Goal: Complete application form

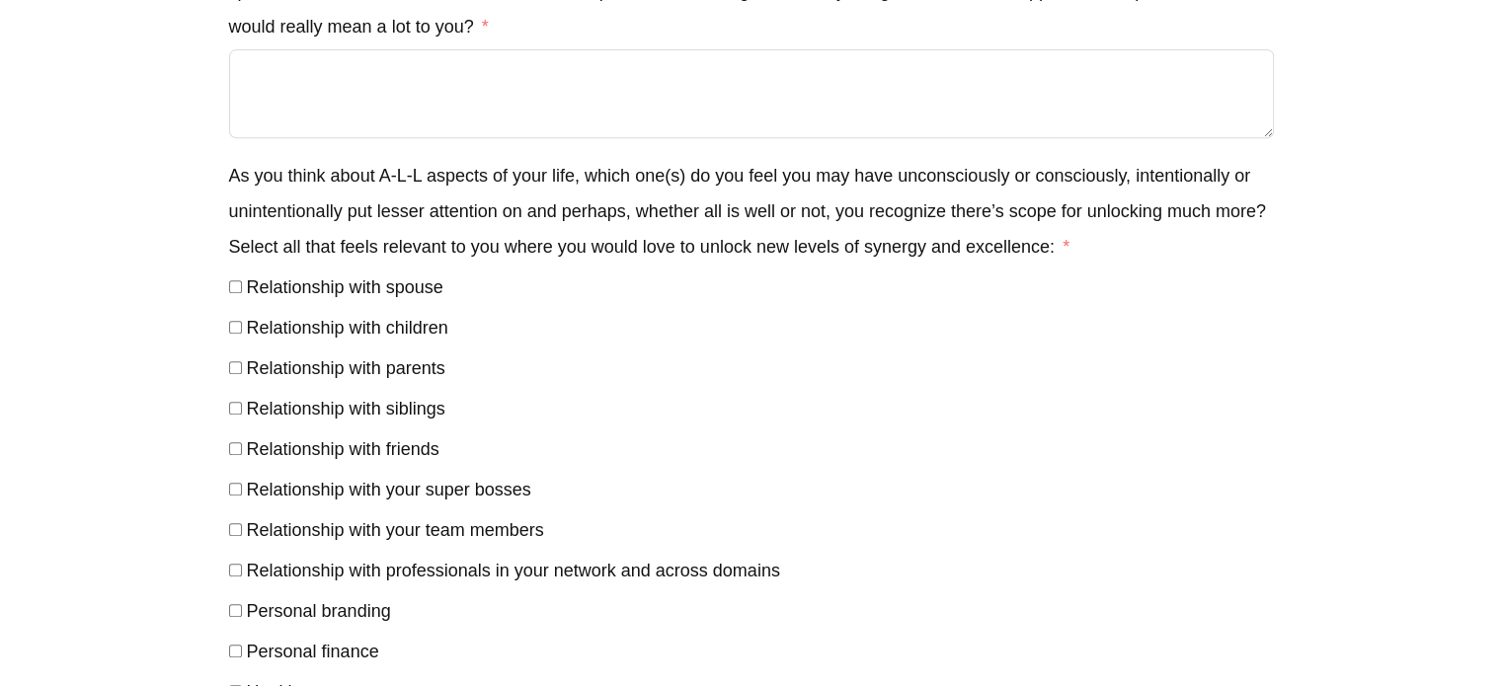
scroll to position [802, 0]
click at [236, 427] on div "Relationship with siblings" at bounding box center [751, 409] width 1045 height 36
click at [235, 607] on div "Personal branding" at bounding box center [751, 612] width 1045 height 36
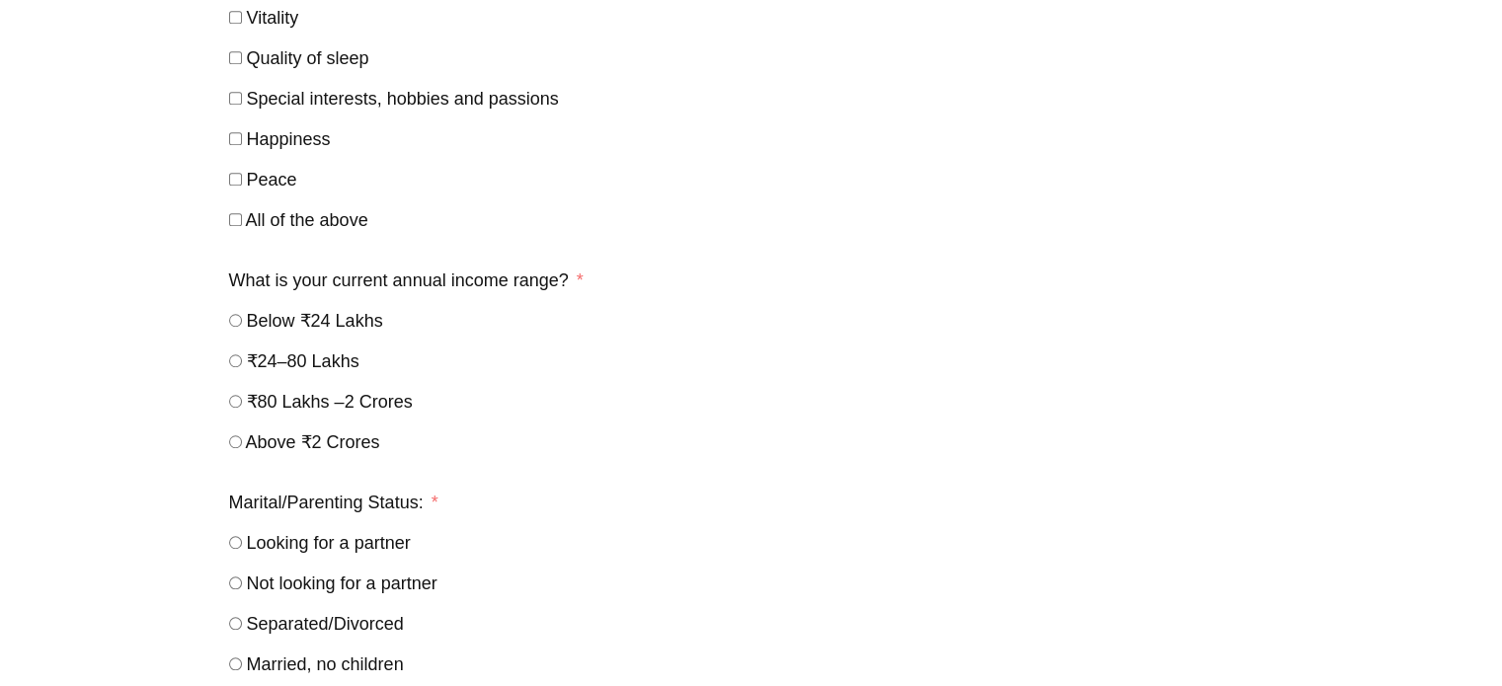
scroll to position [1518, 0]
click at [228, 233] on div "Private call with antano (#96) Δ Tell us a bit about yourself. What’s your name…" at bounding box center [751, 287] width 1047 height 3204
click at [236, 108] on label "Special interests, hobbies and passions" at bounding box center [394, 98] width 330 height 20
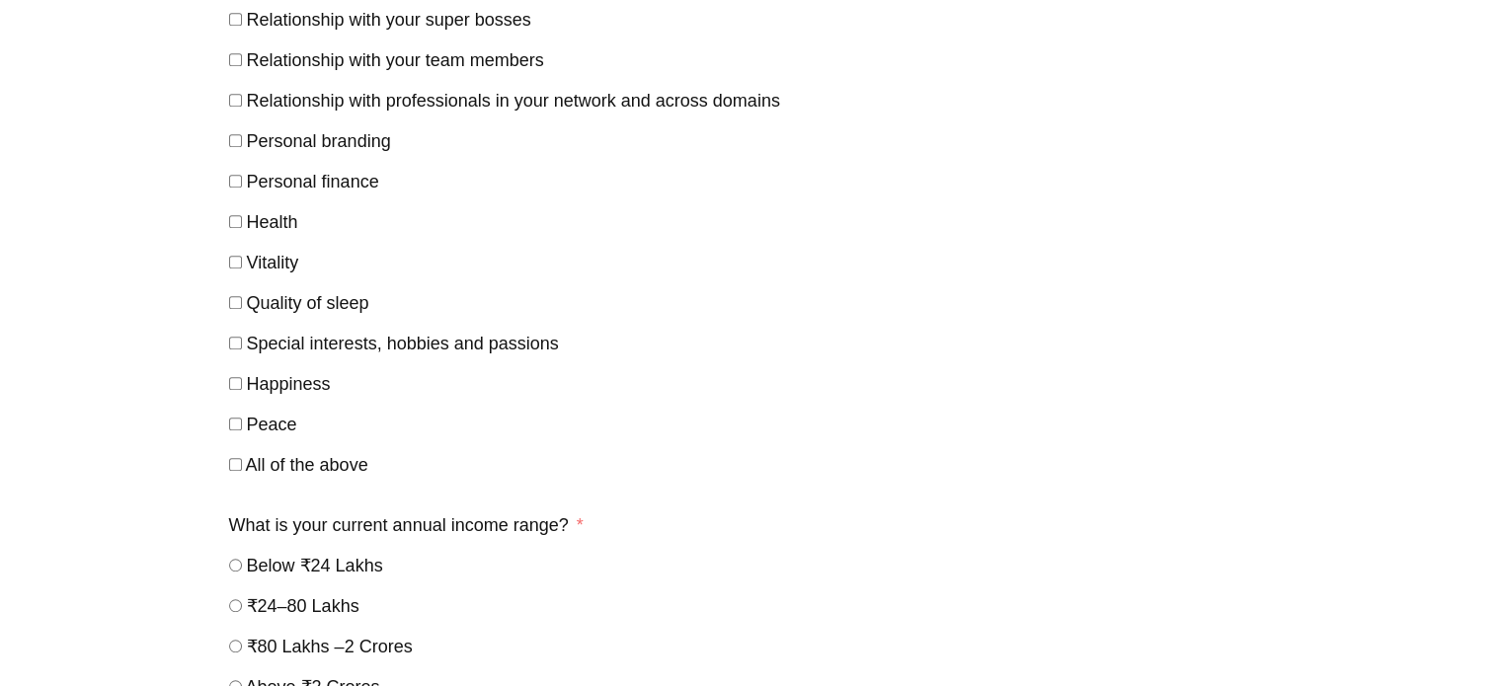
scroll to position [1264, 0]
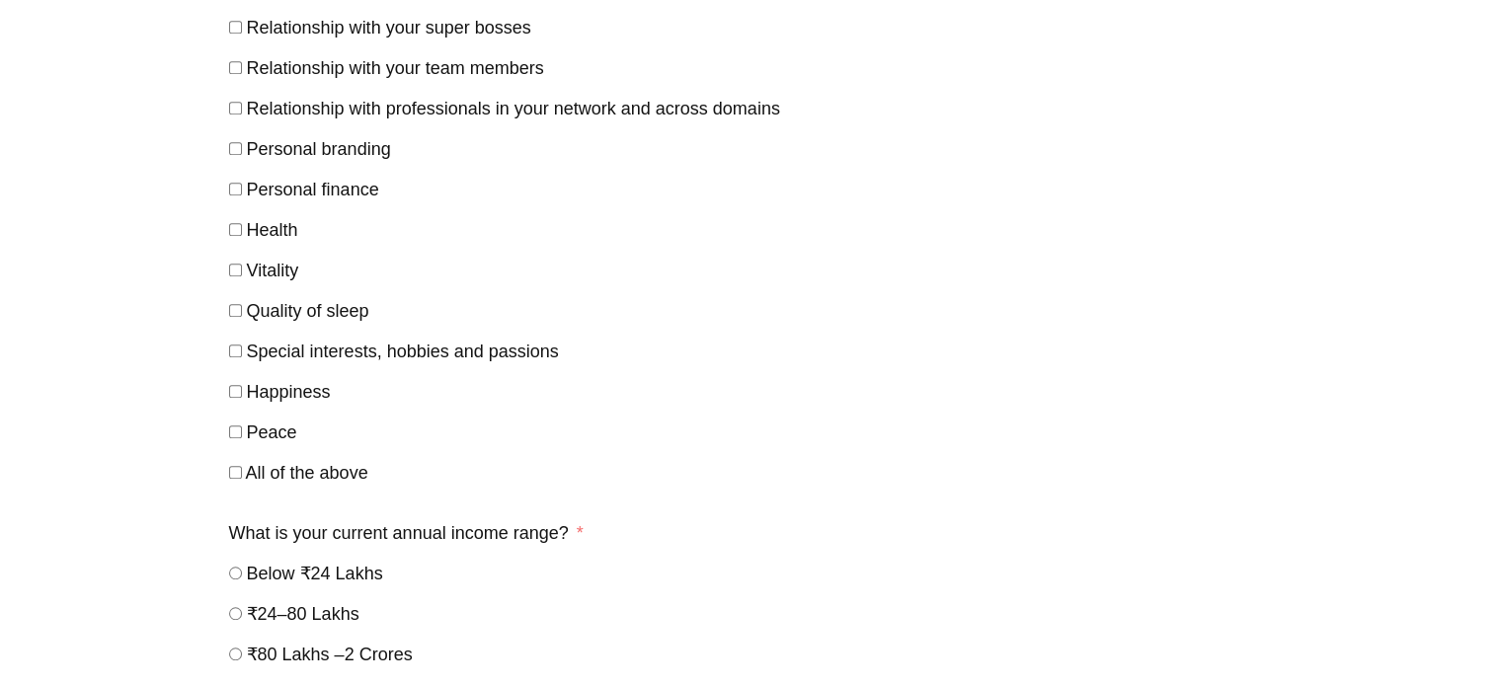
click at [234, 229] on label "Health" at bounding box center [263, 230] width 69 height 20
click at [239, 26] on label "Relationship with your super bosses" at bounding box center [380, 28] width 302 height 20
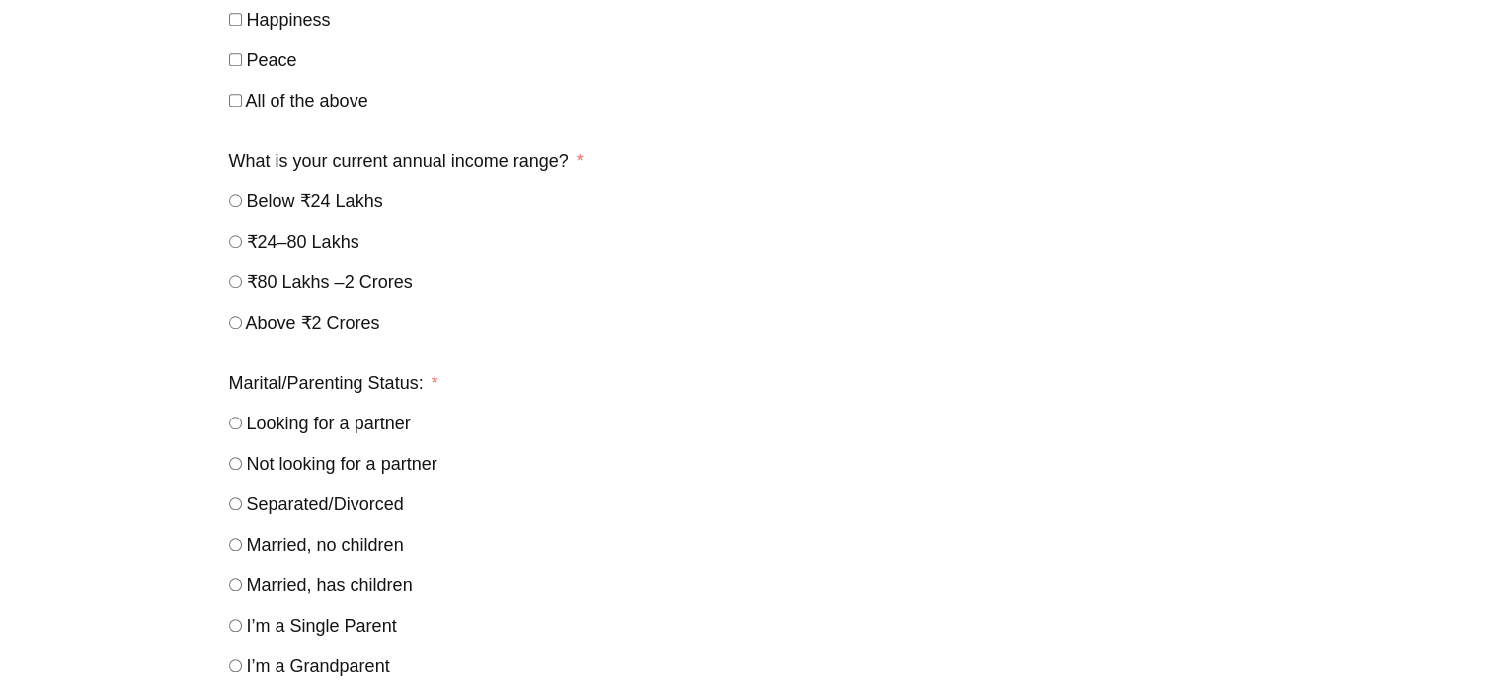
scroll to position [1635, 0]
click at [243, 244] on label "₹24–80 Lakhs" at bounding box center [294, 244] width 130 height 20
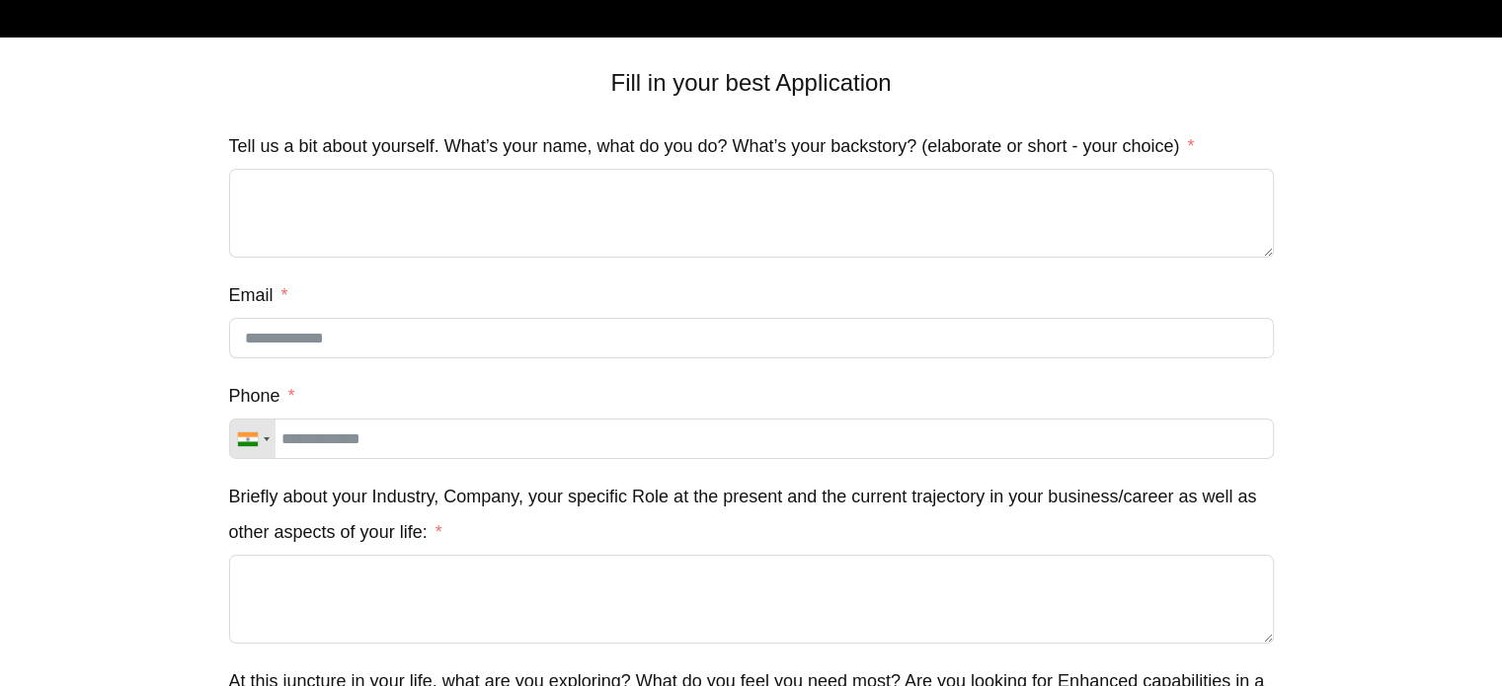
scroll to position [75, 0]
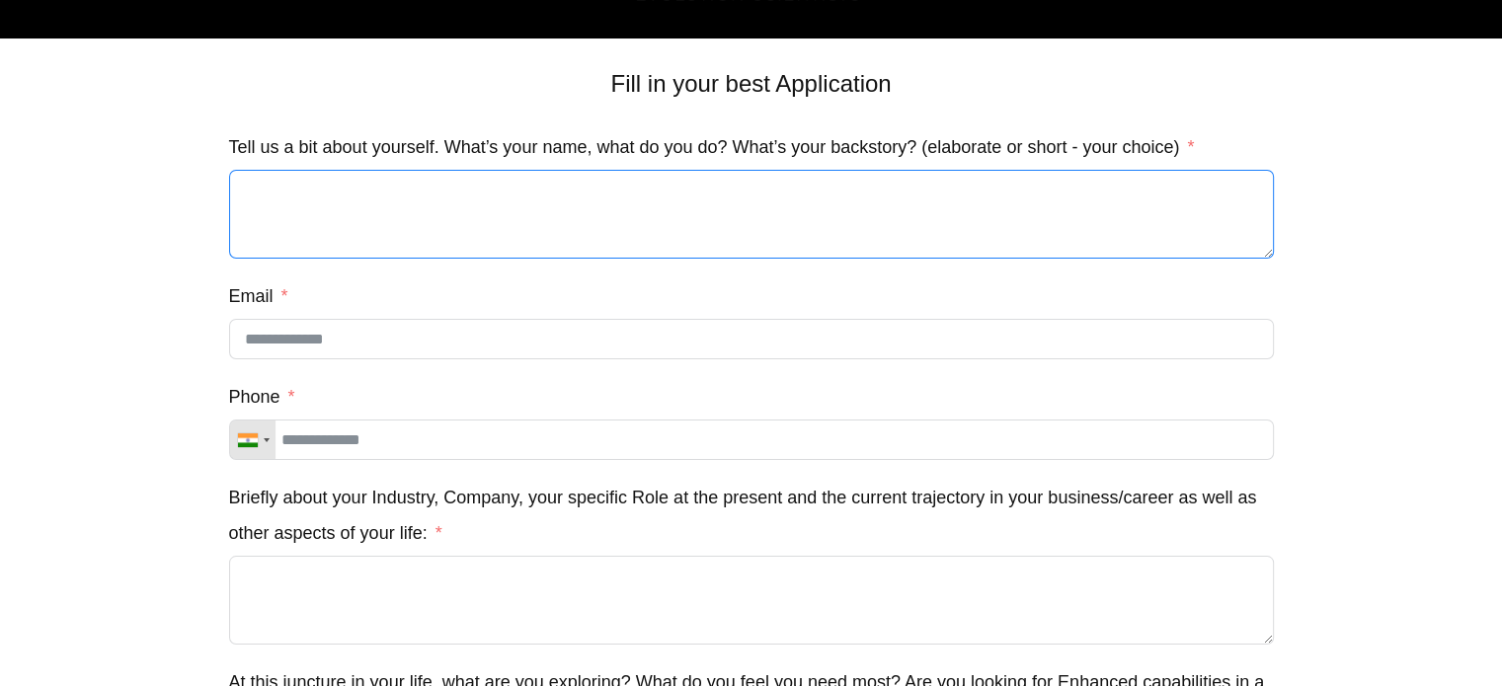
click at [715, 200] on textarea "Tell us a bit about yourself. What’s your name, what do you do? What’s your bac…" at bounding box center [751, 214] width 1045 height 89
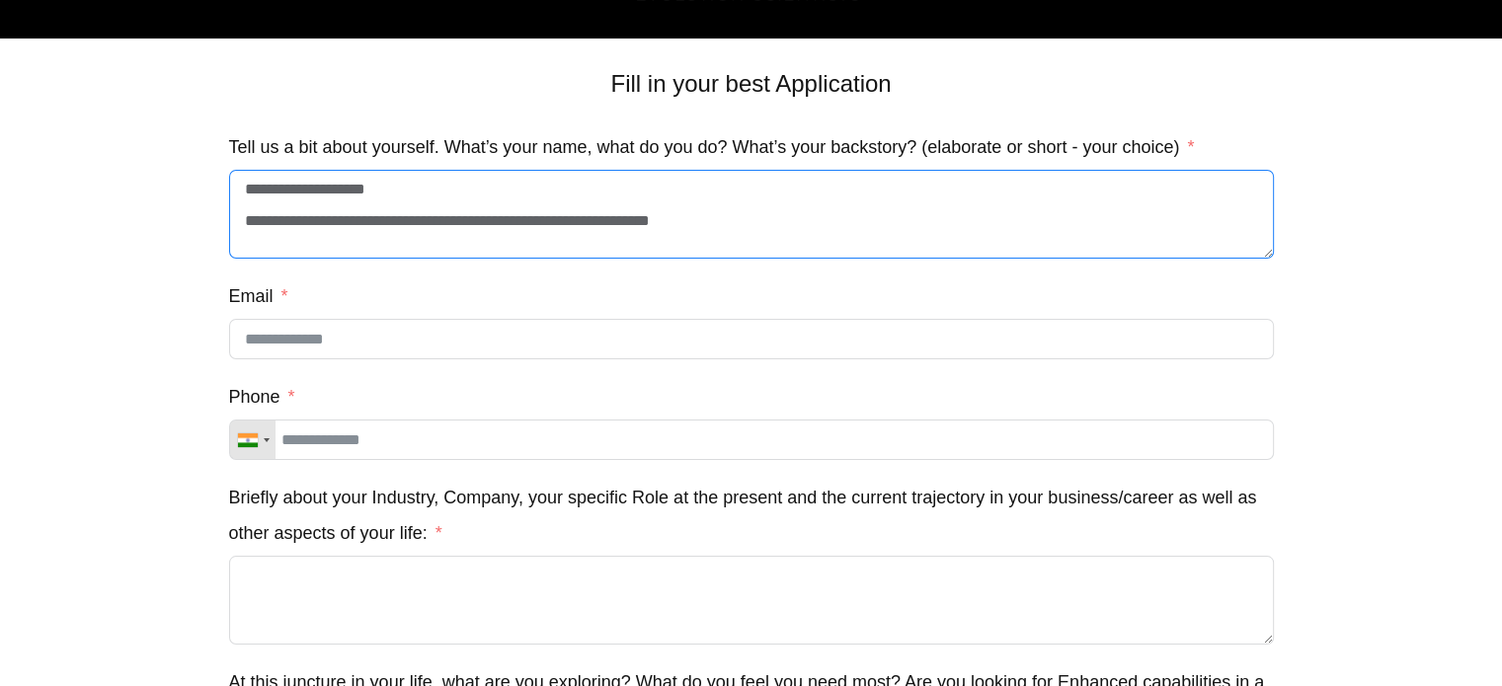
type textarea "**********"
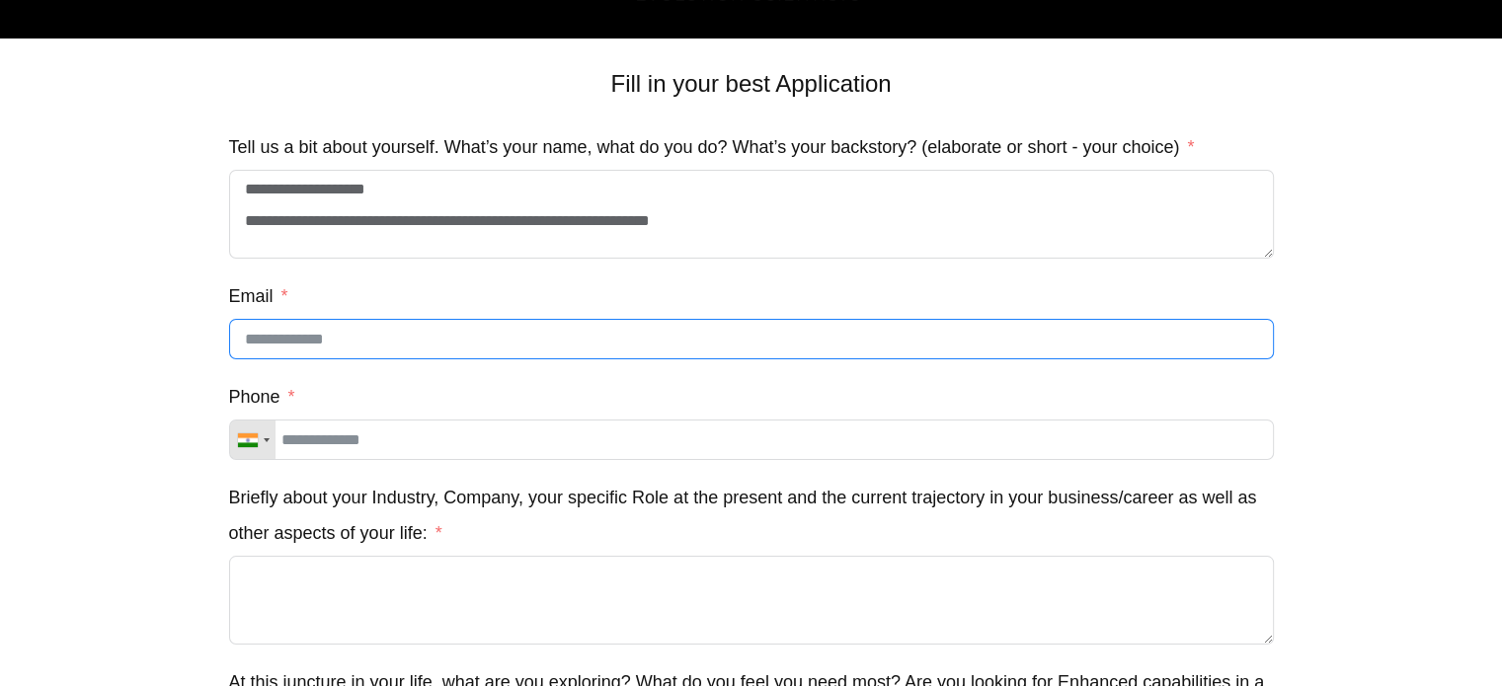
click at [269, 336] on input "Email" at bounding box center [751, 339] width 1045 height 40
type input "**********"
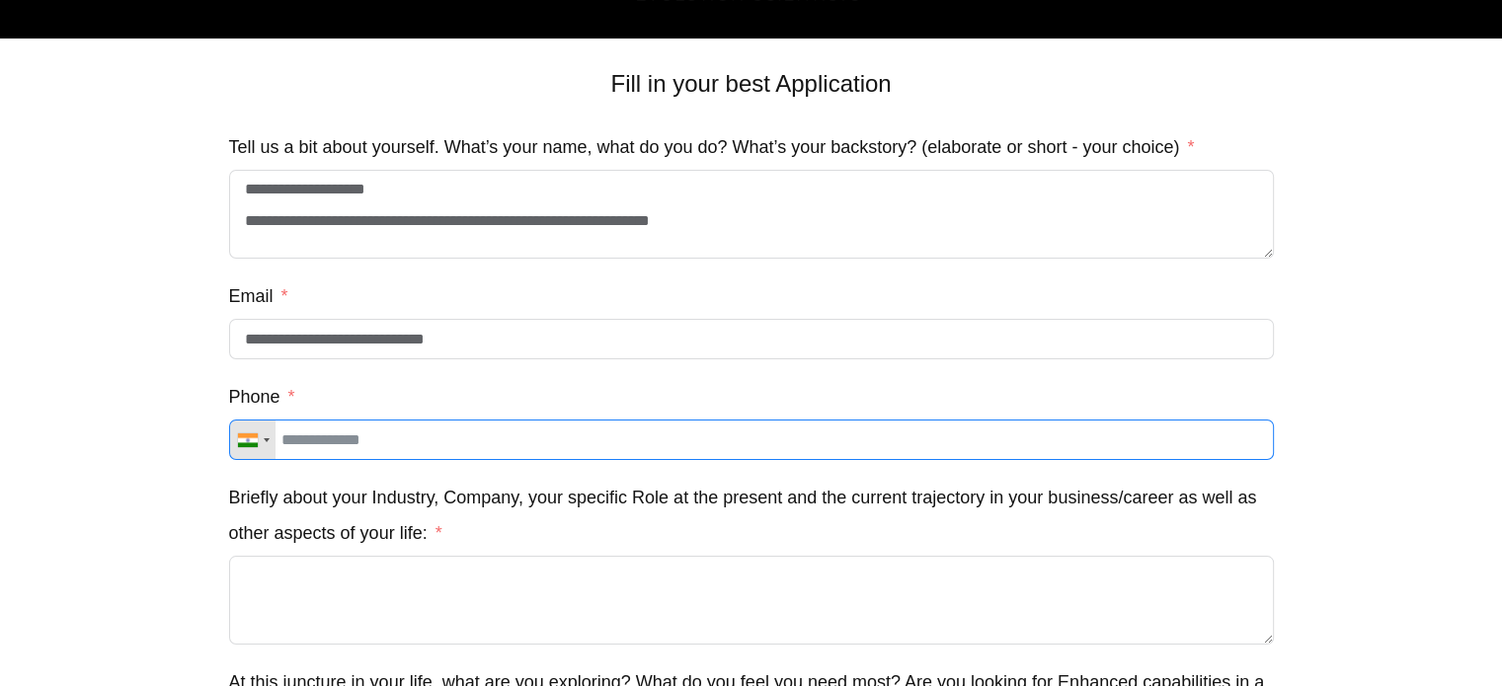
click at [386, 443] on input "Phone" at bounding box center [751, 440] width 1045 height 40
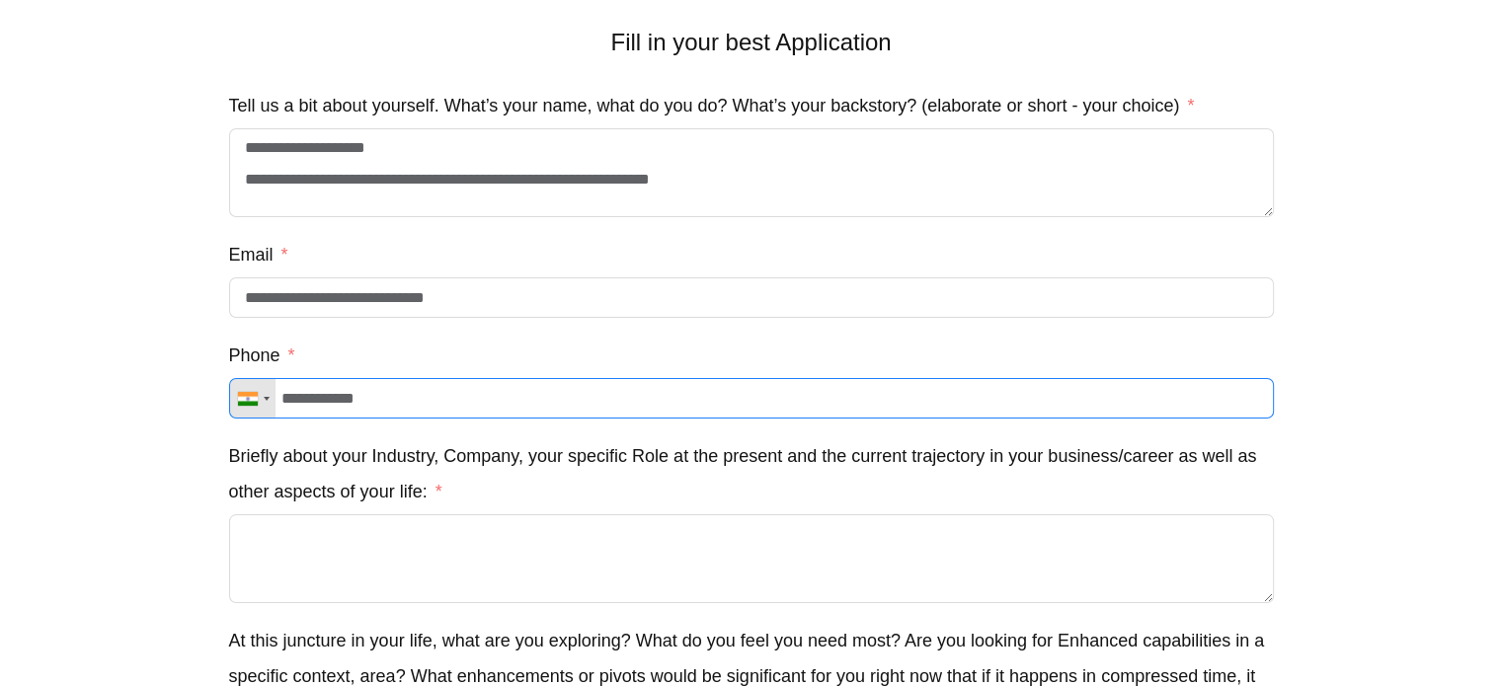
scroll to position [0, 0]
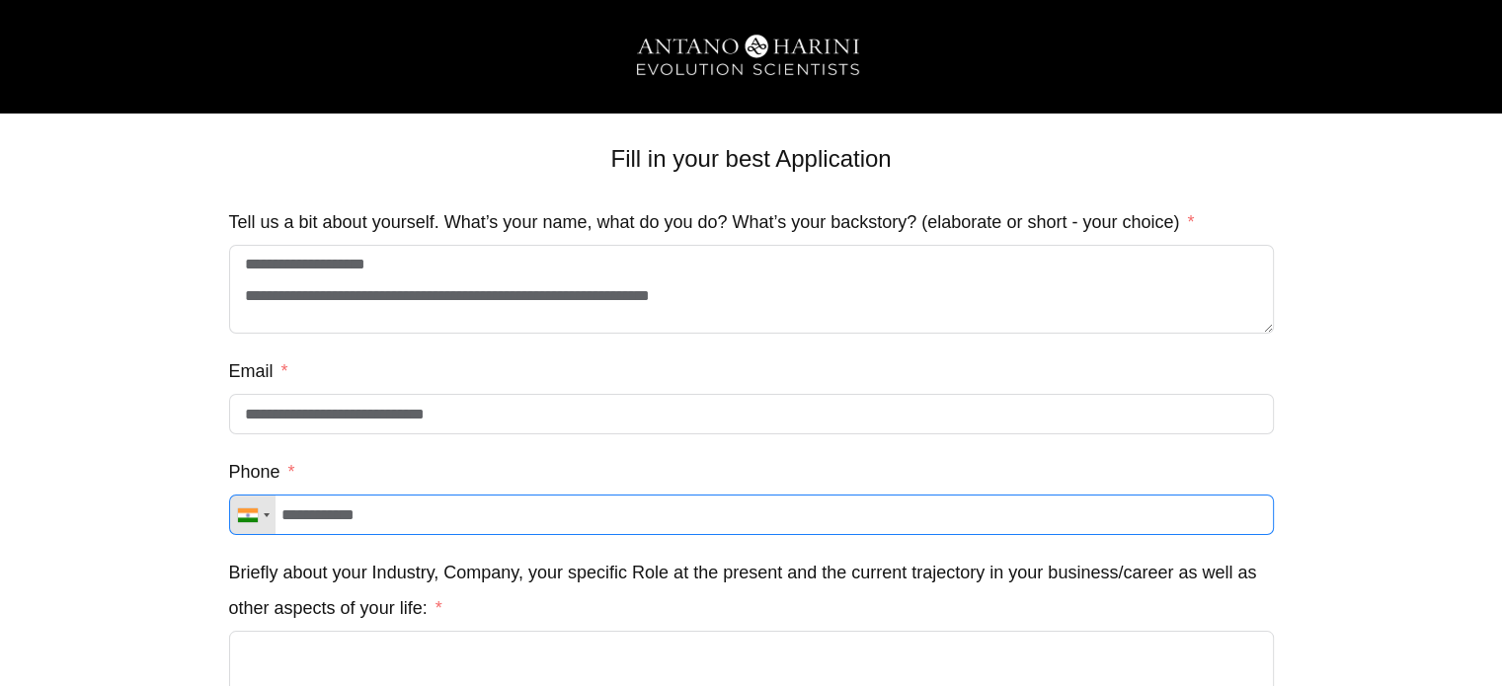
type input "**********"
